Goal: Navigation & Orientation: Find specific page/section

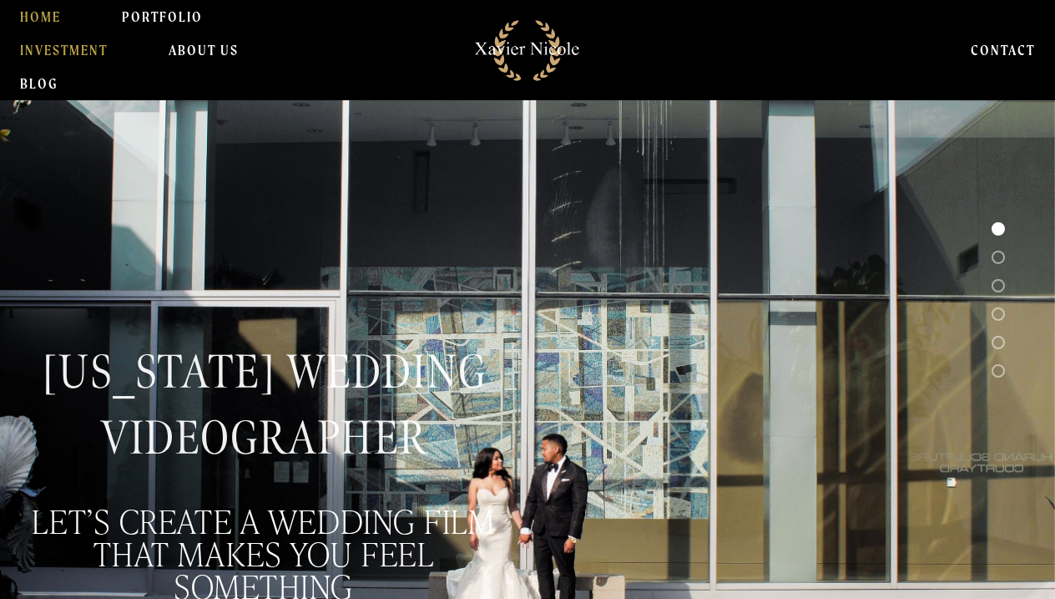
click at [73, 50] on link "INVESTMENT" at bounding box center [64, 49] width 88 height 33
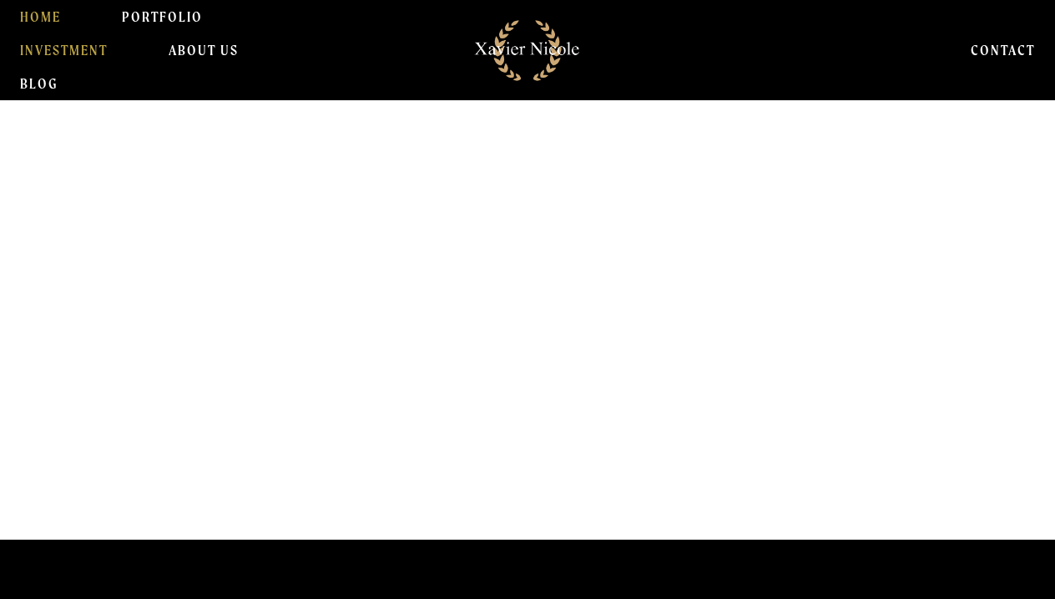
click at [59, 15] on link "HOME" at bounding box center [40, 16] width 41 height 33
